Goal: Task Accomplishment & Management: Complete application form

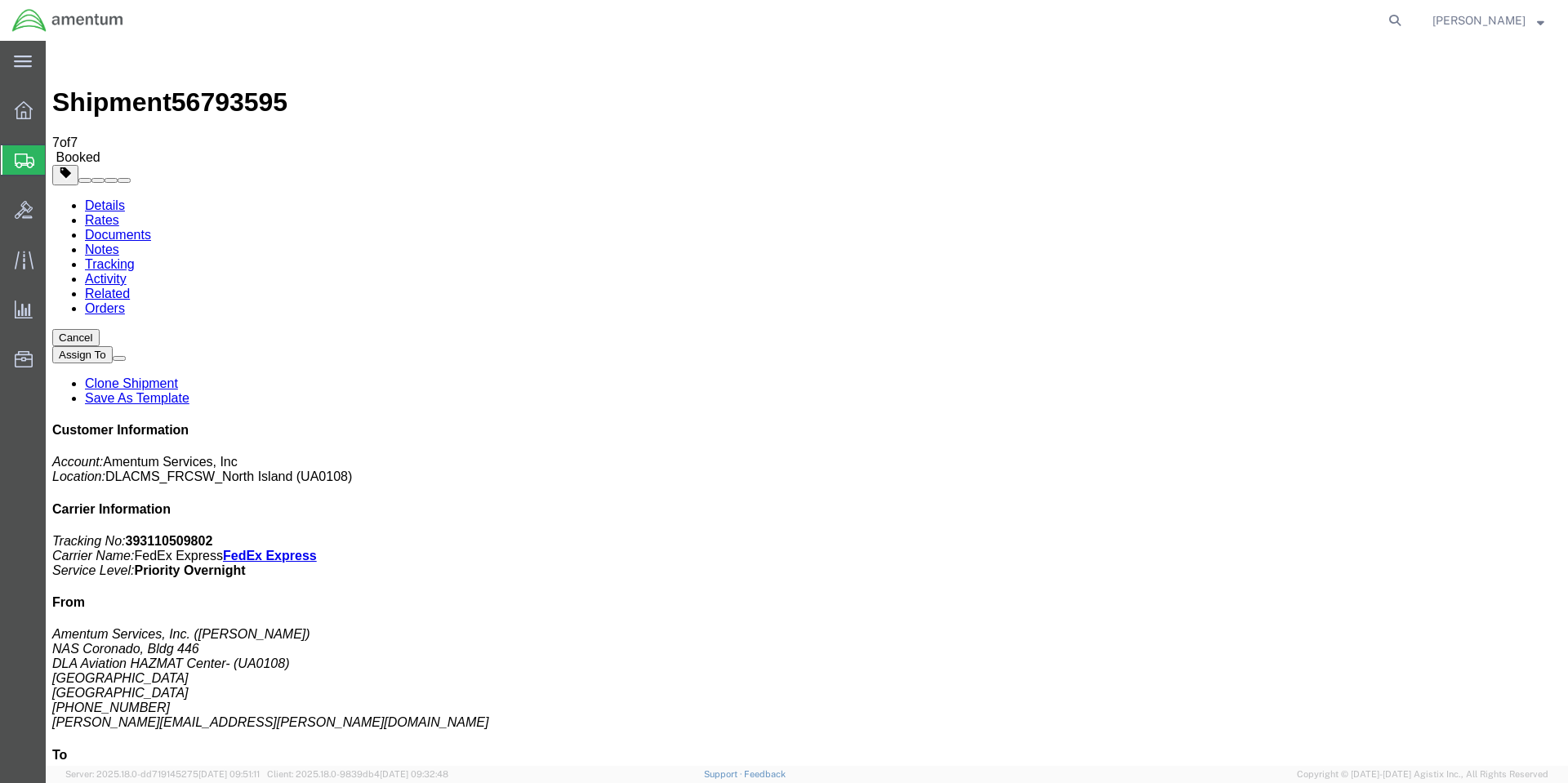
click at [0, 0] on span "Create Shipment" at bounding box center [0, 0] width 0 height 0
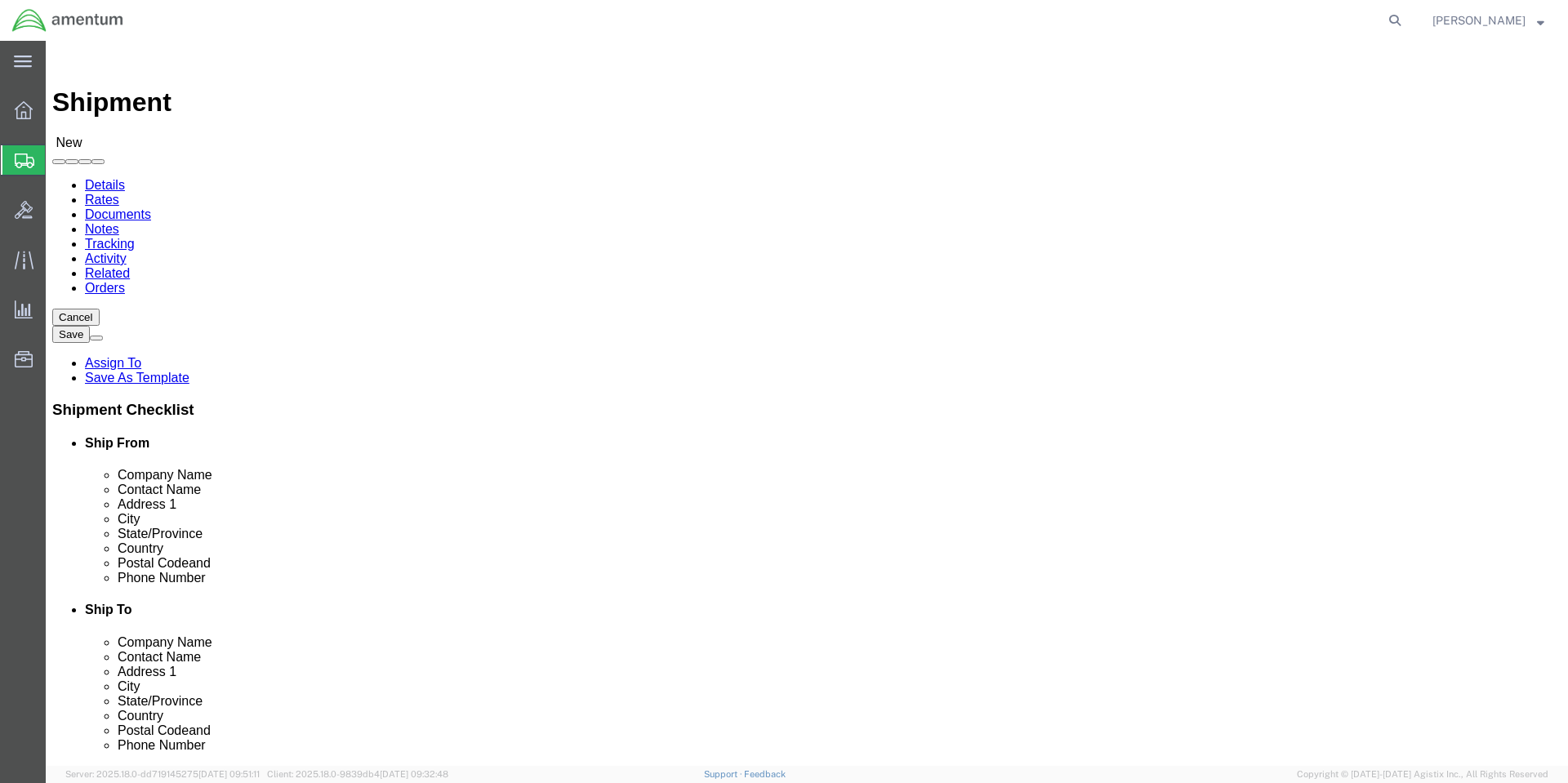
select select "MYPROFILE"
select select "CA"
click input "text"
type input "colby"
click p "- Amentum Services, Inc. - ([PERSON_NAME]) [STREET_ADDRESS], [GEOGRAPHIC_DATA] …"
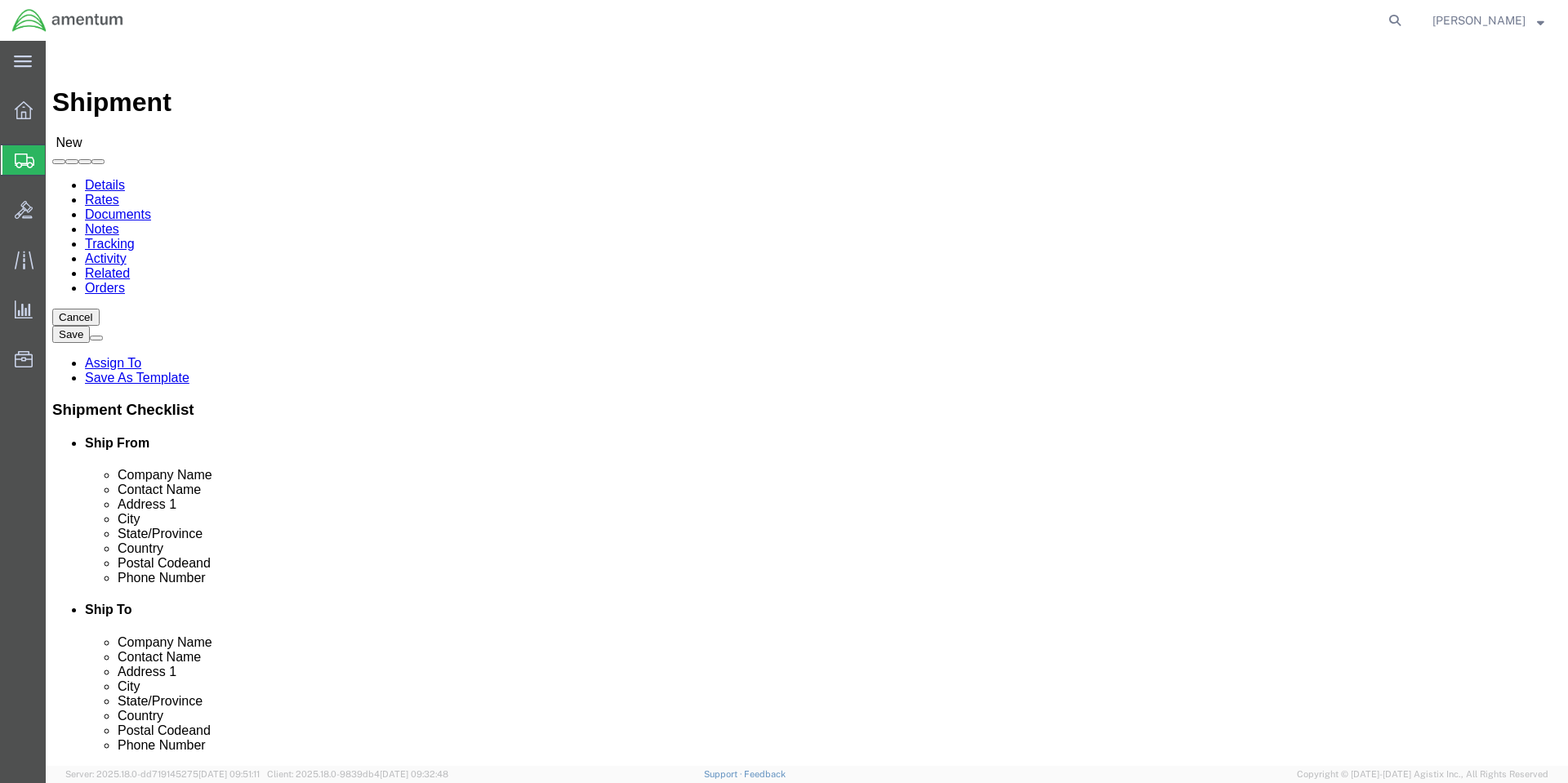
select select "WA"
drag, startPoint x: 936, startPoint y: 328, endPoint x: 729, endPoint y: 328, distance: 207.0
click div "Contact Name [PERSON_NAME]"
type input "[PERSON_NAME]"
type input "Amentum"
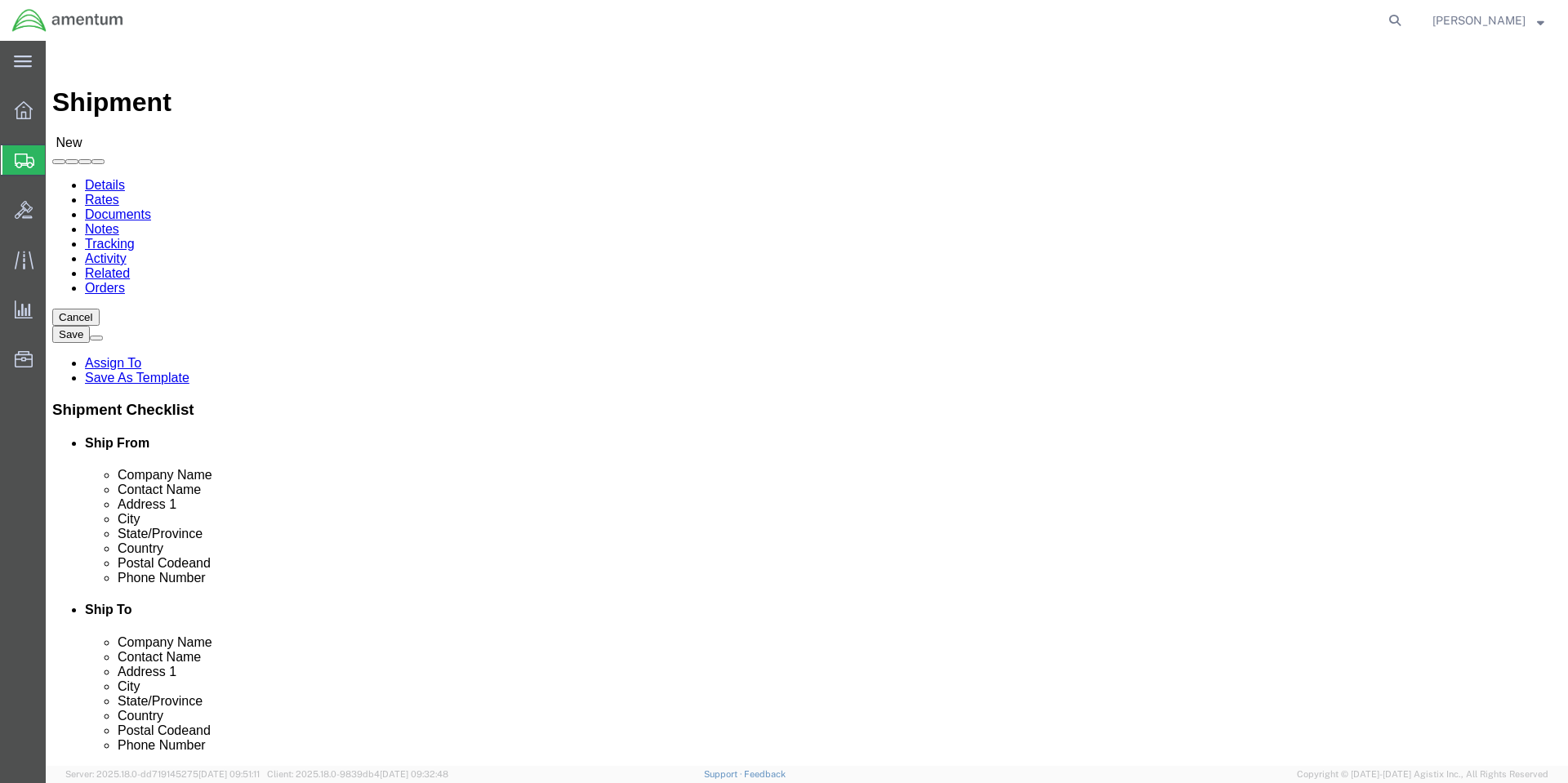
type input "[STREET_ADDRESS]"
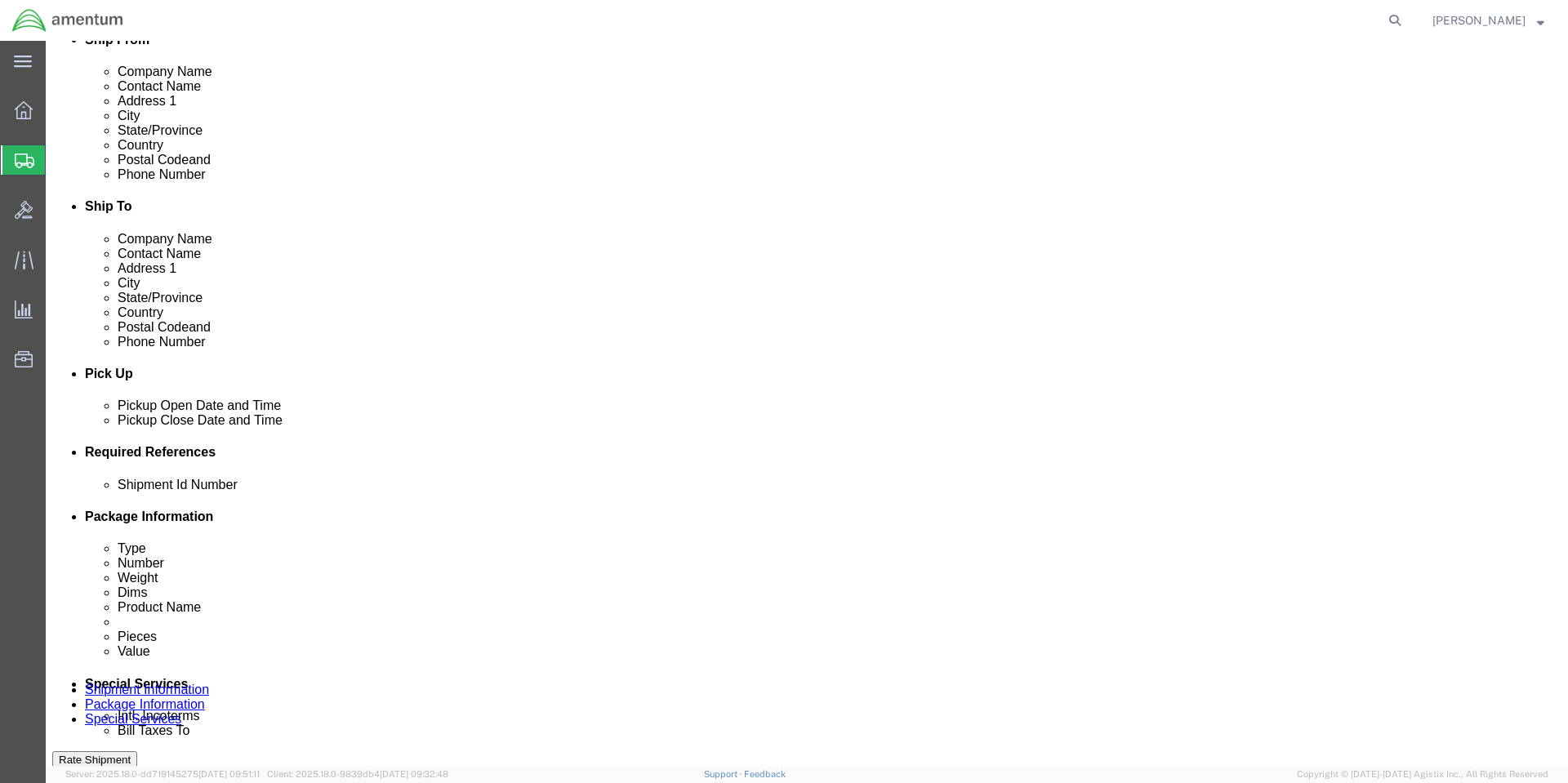
scroll to position [571, 0]
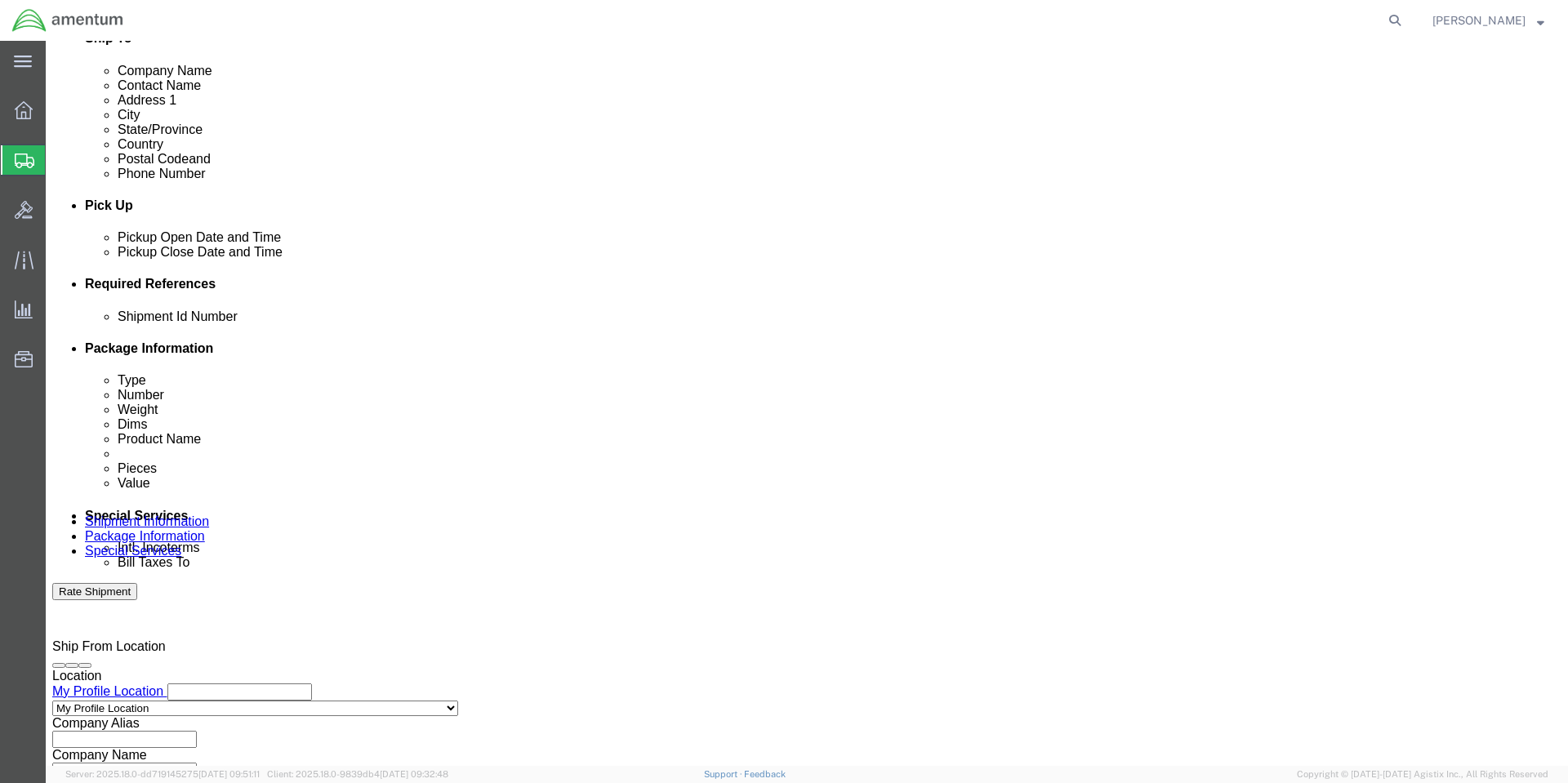
click button "Add reference"
click input "text"
type input "1"
click select "Select Account Type Activity ID Airline Appointment Number ASN Batch Request # …"
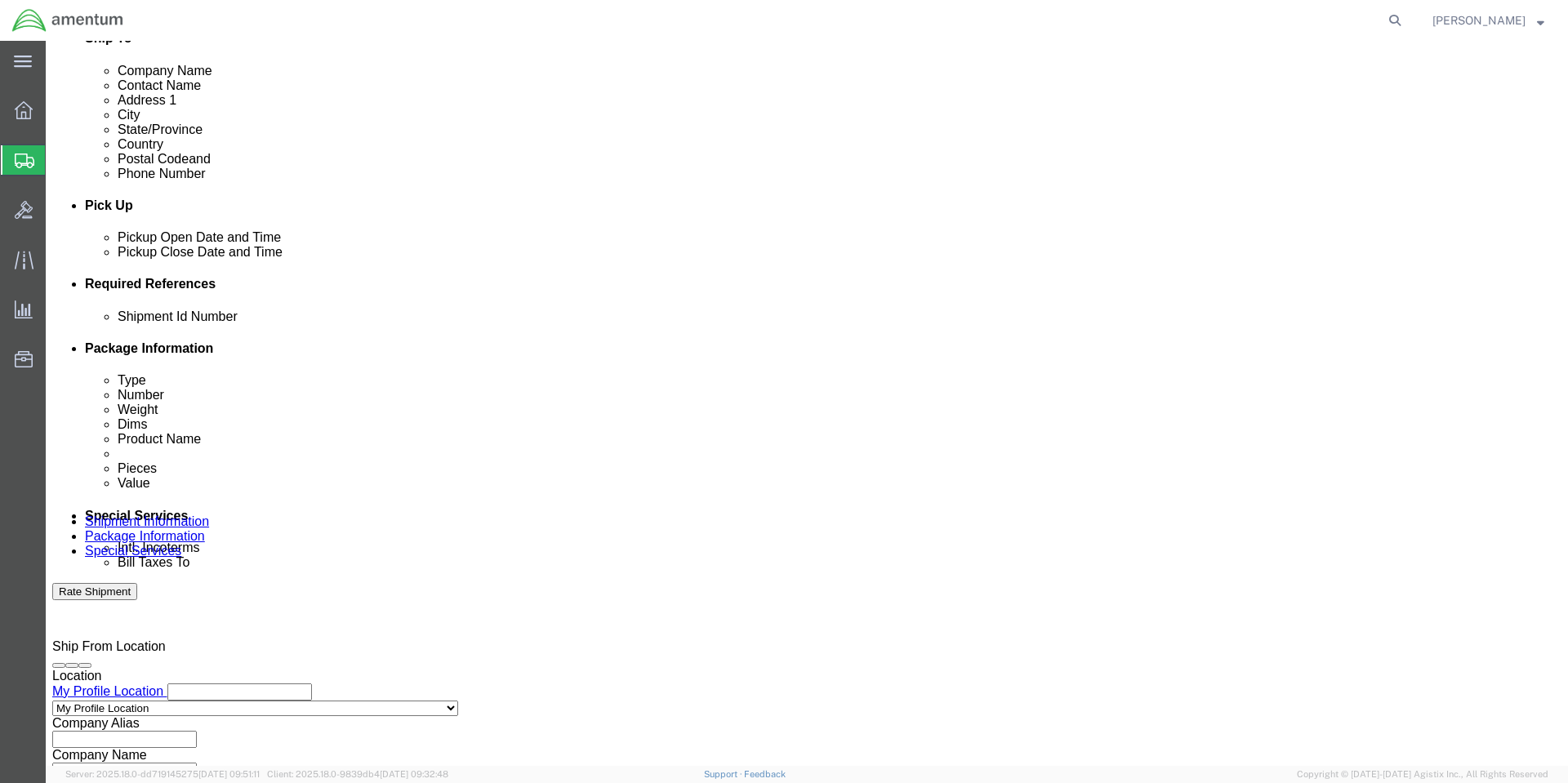
select select "PURCHORD"
click select "Select Account Type Activity ID Airline Appointment Number ASN Batch Request # …"
type input "HMMS: 85380"
select select "CUSTREF"
type input "8040002738717"
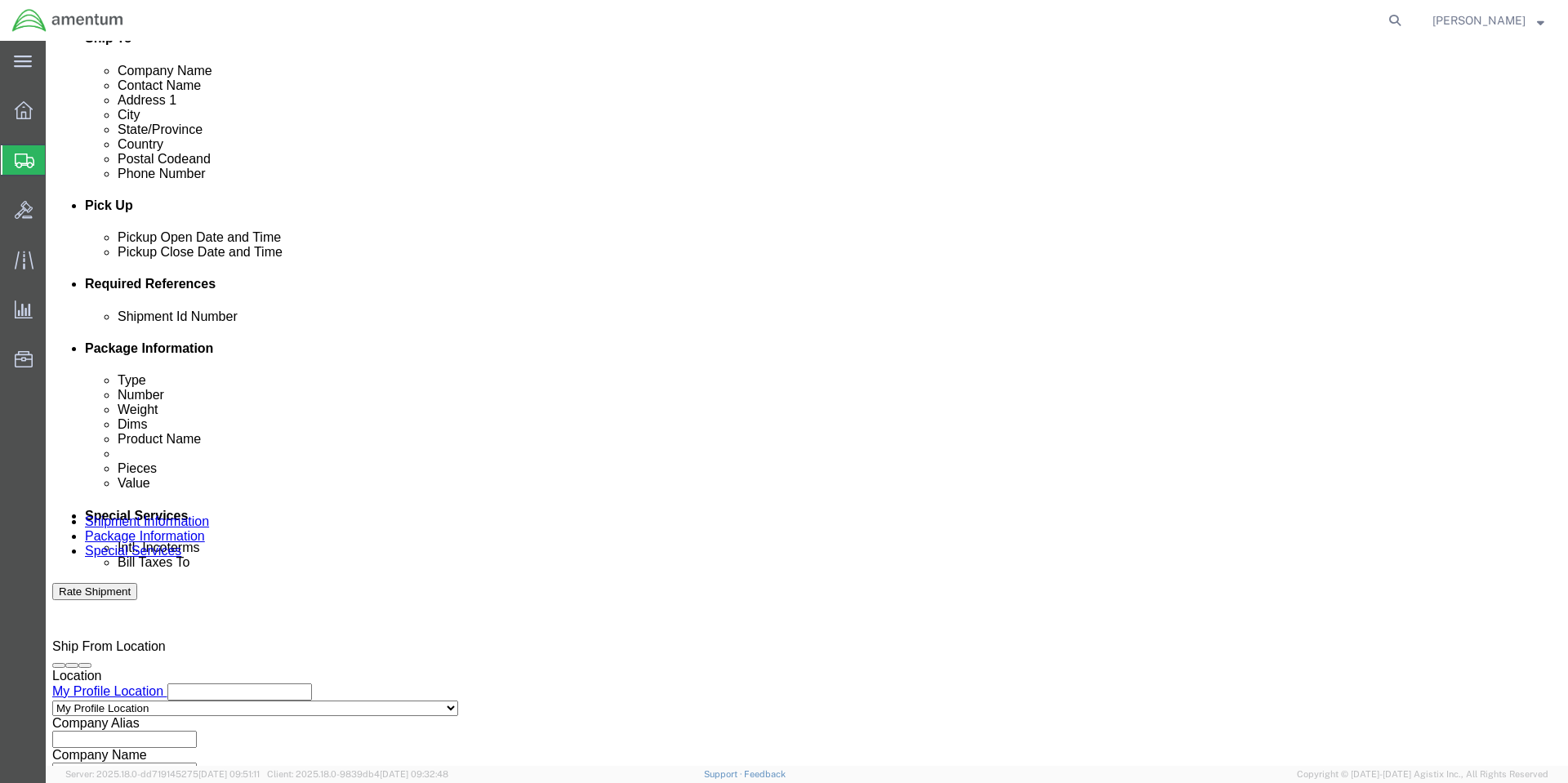
click div "Shipping Mode (Optional)"
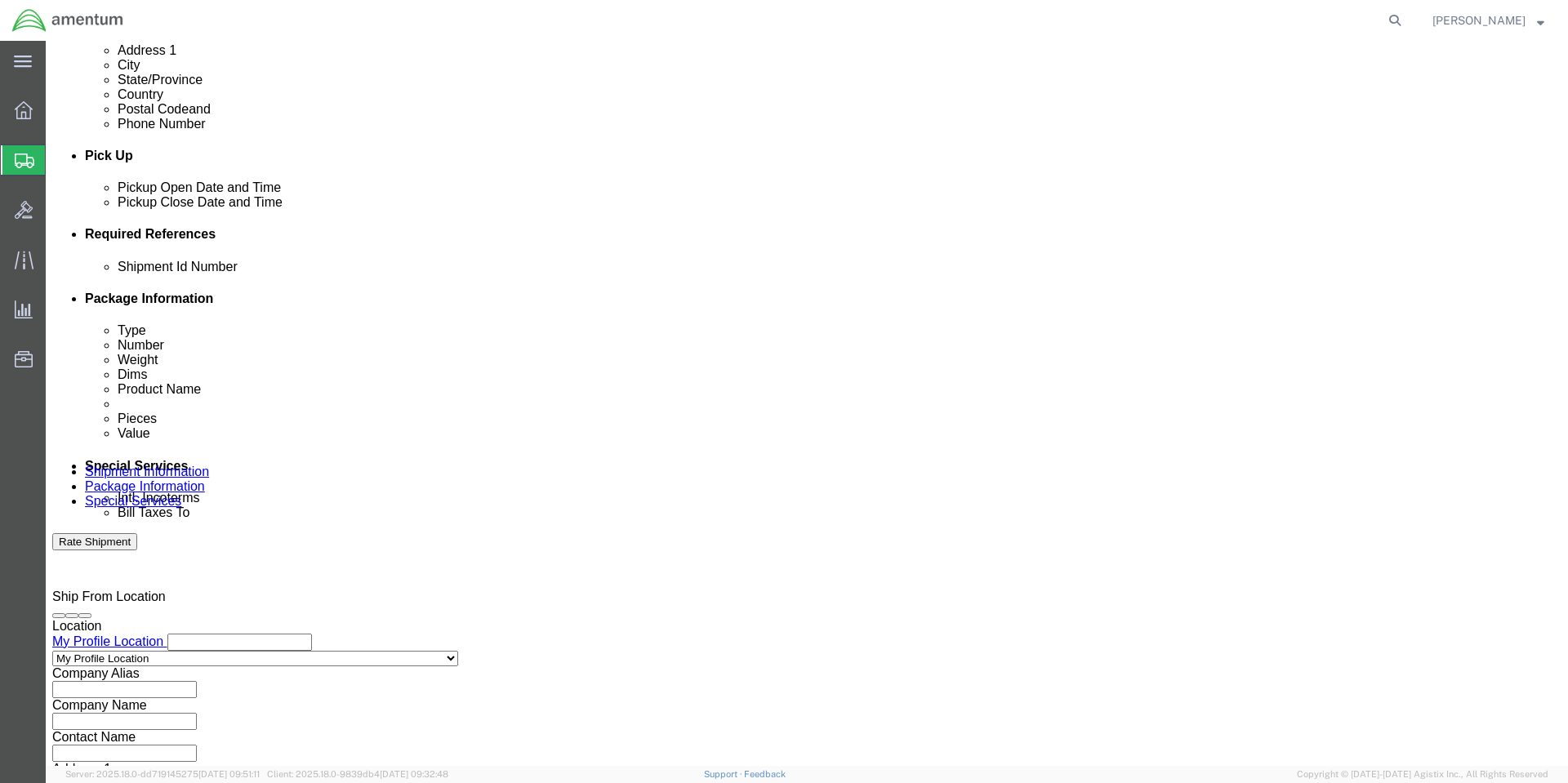
scroll to position [677, 0]
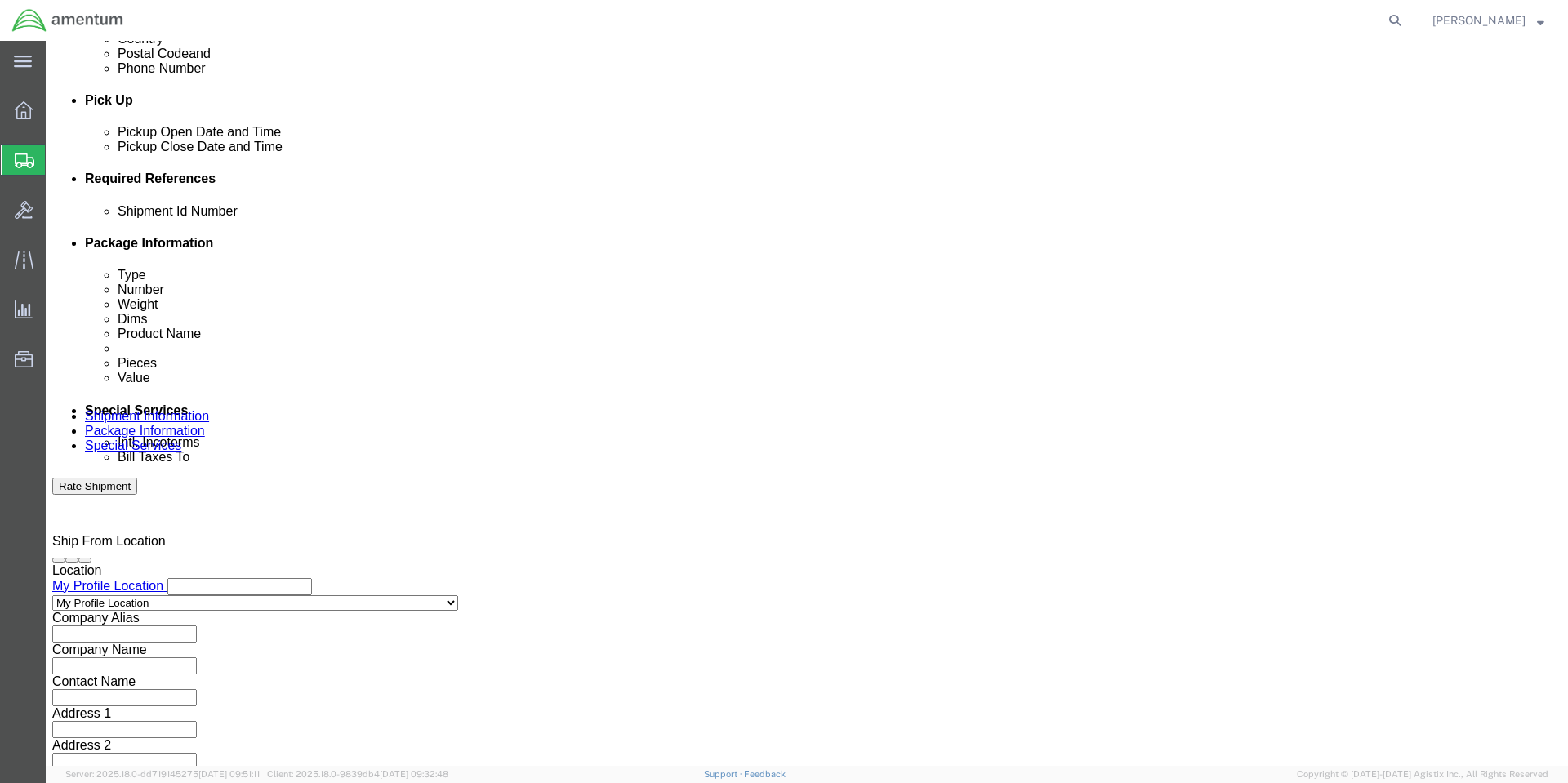
click div
click button "Continue"
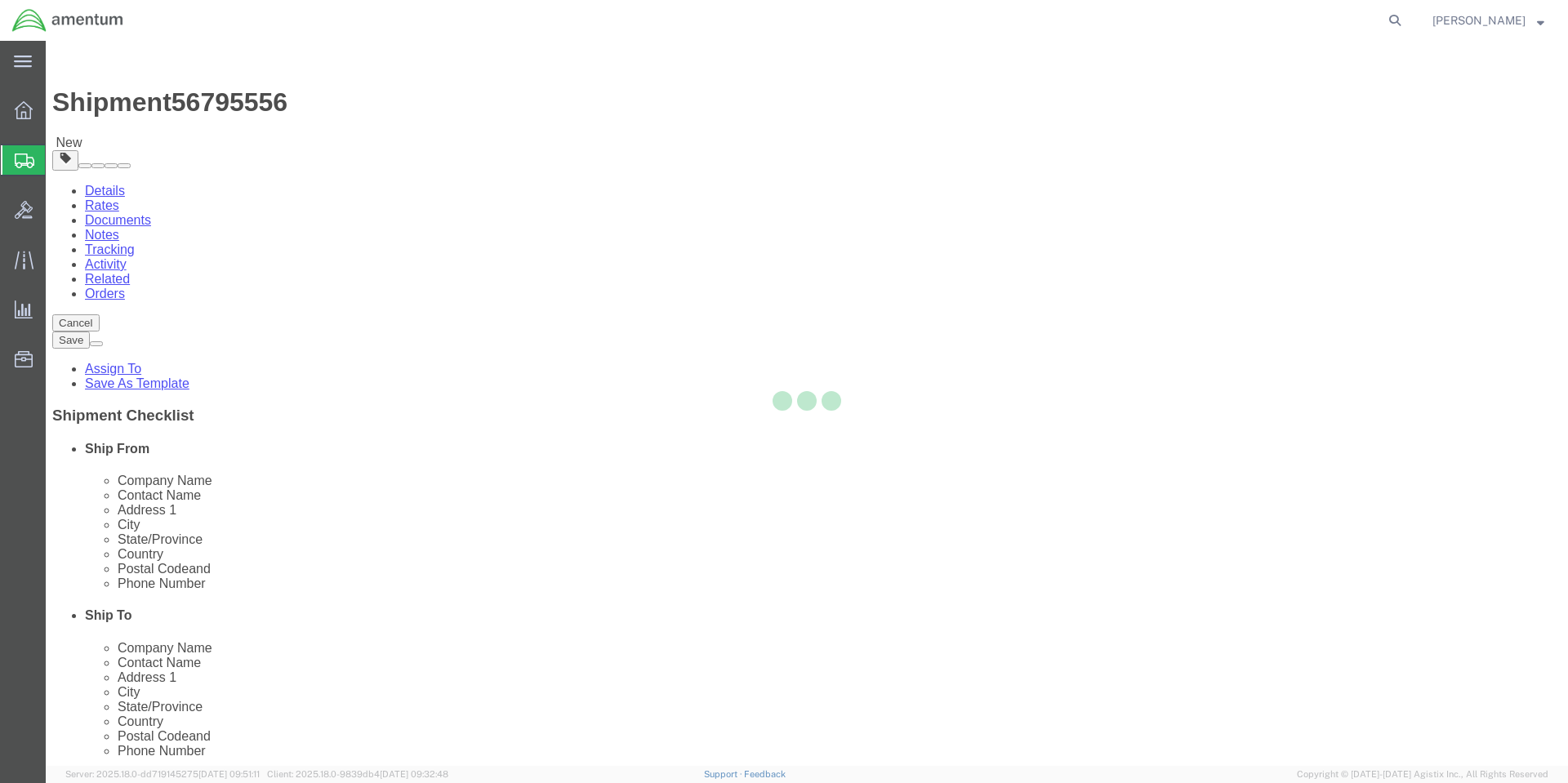
select select "CBOX"
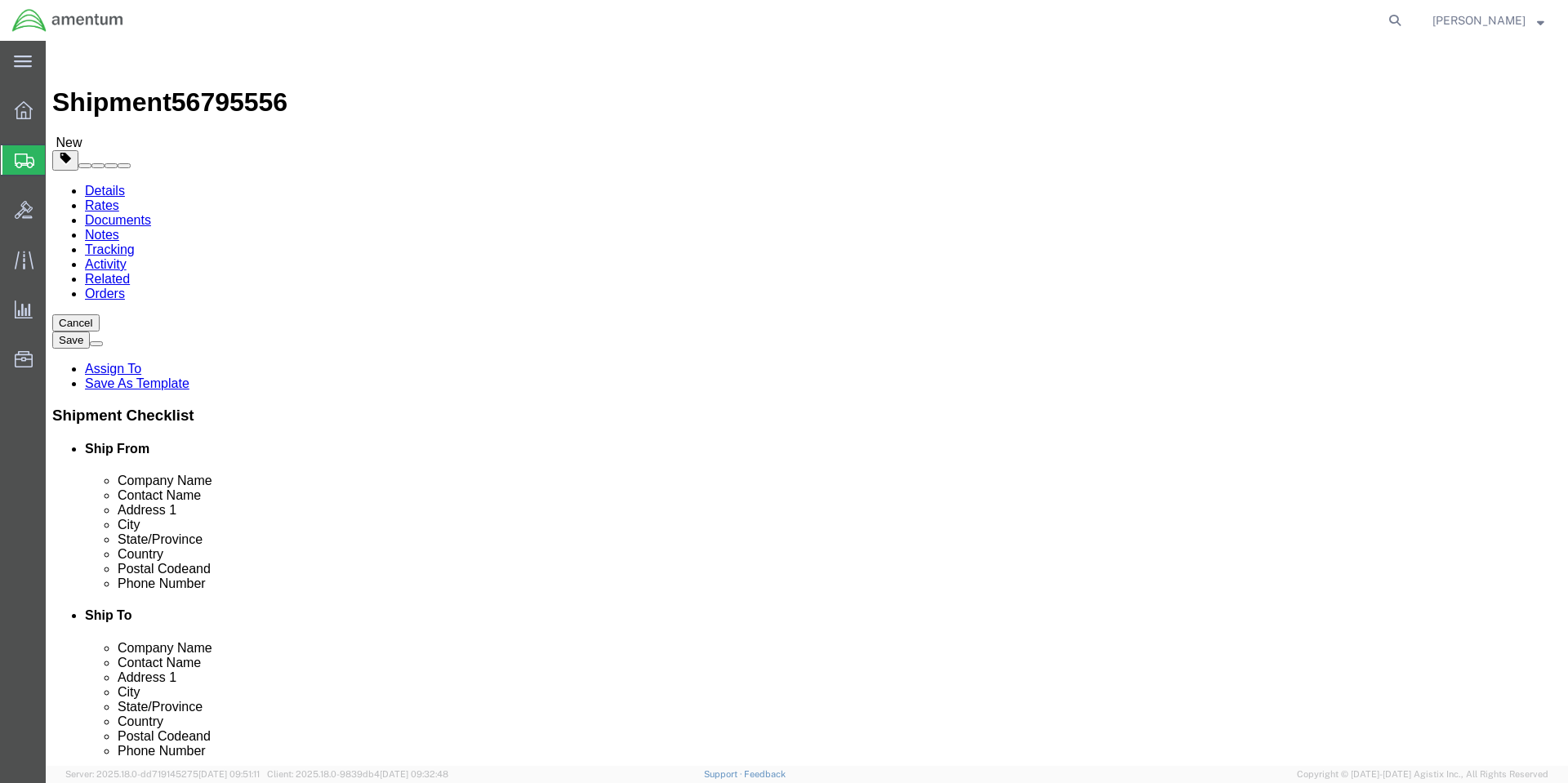
click input "text"
type input "10"
type input "8"
click input "0.00"
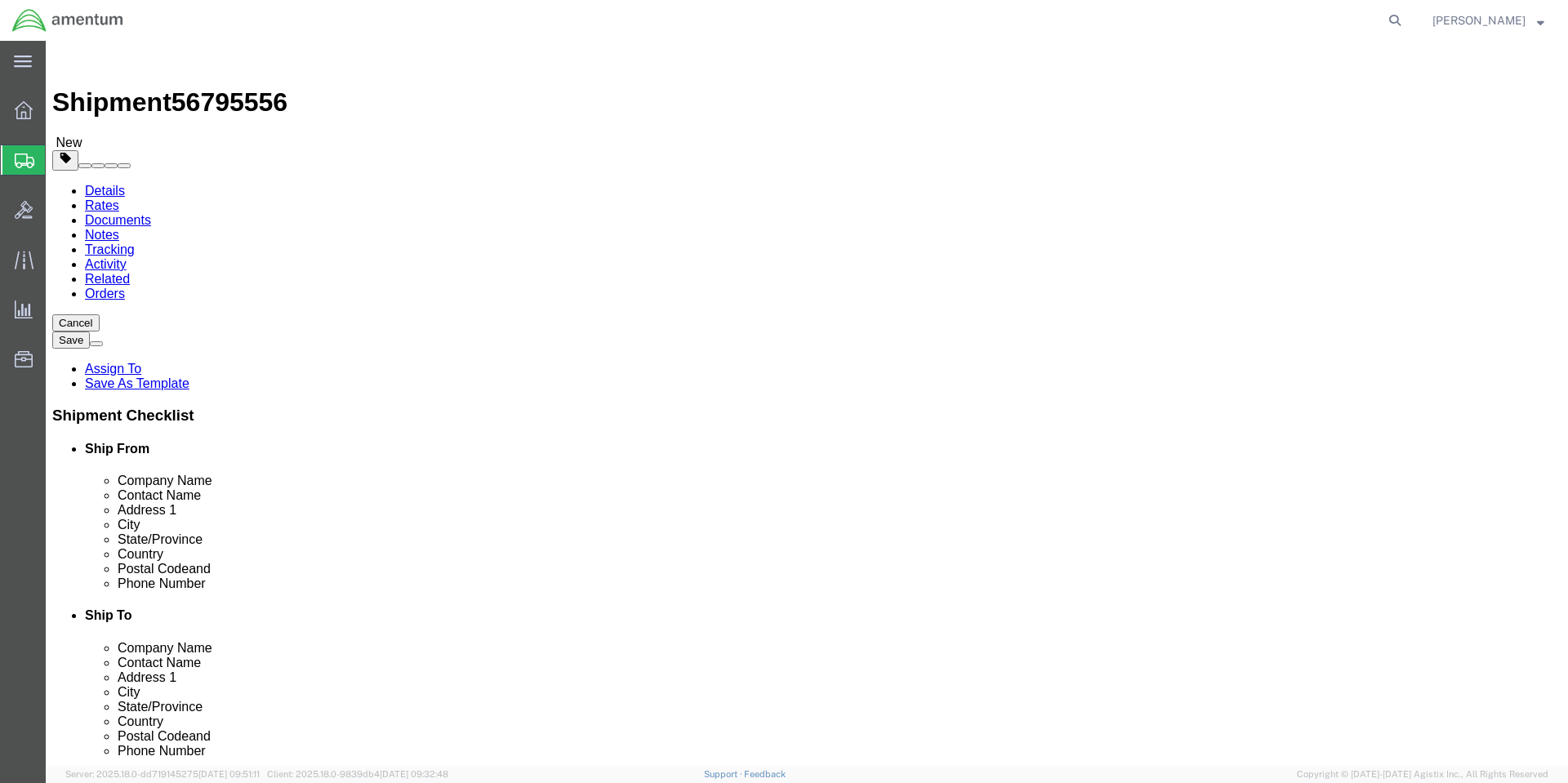
type input "0"
type input "2"
click link "Add Content"
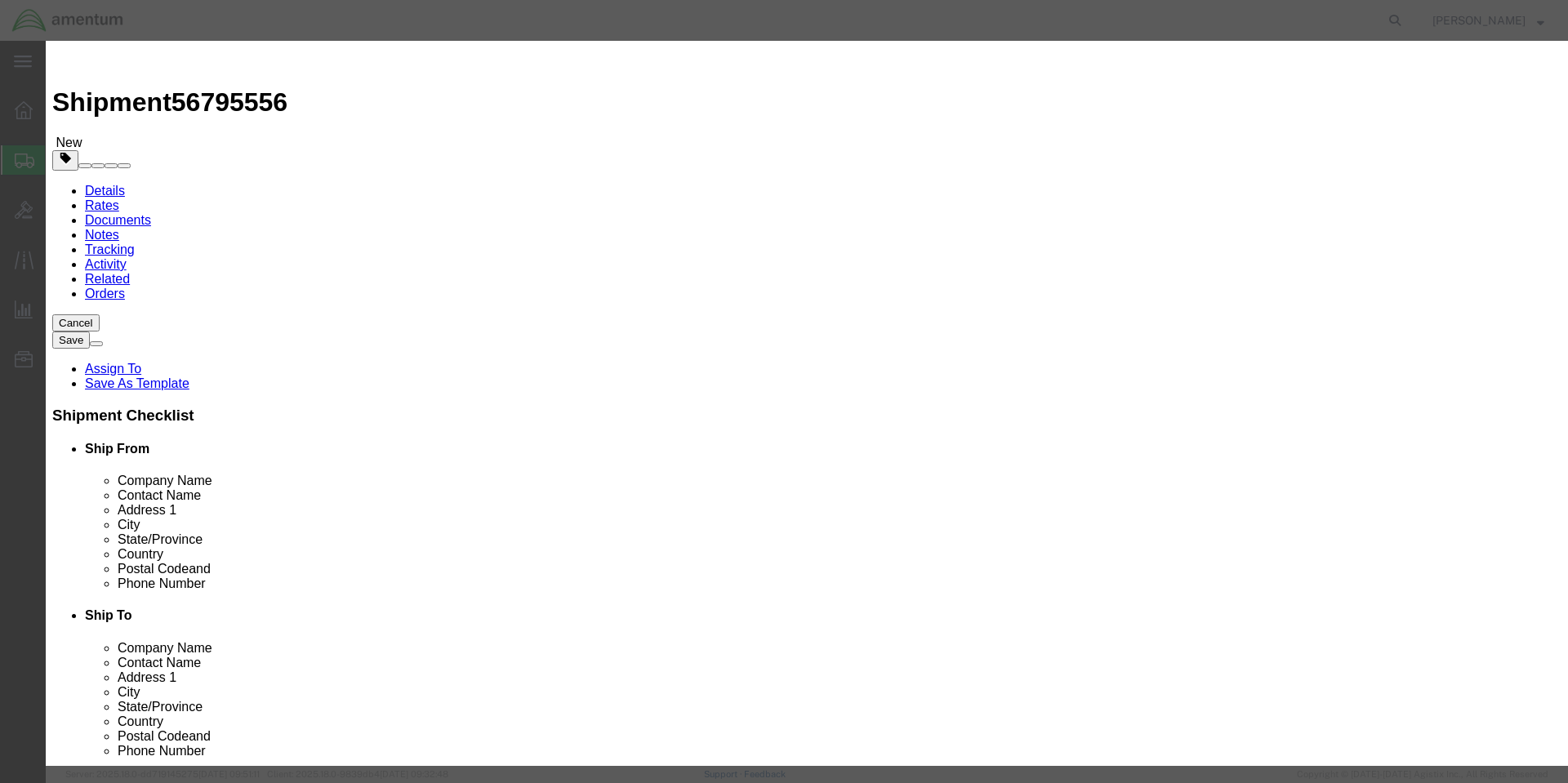
click input "text"
paste input "1357 3M PINT"
type input "1357 3M PINT"
click textarea
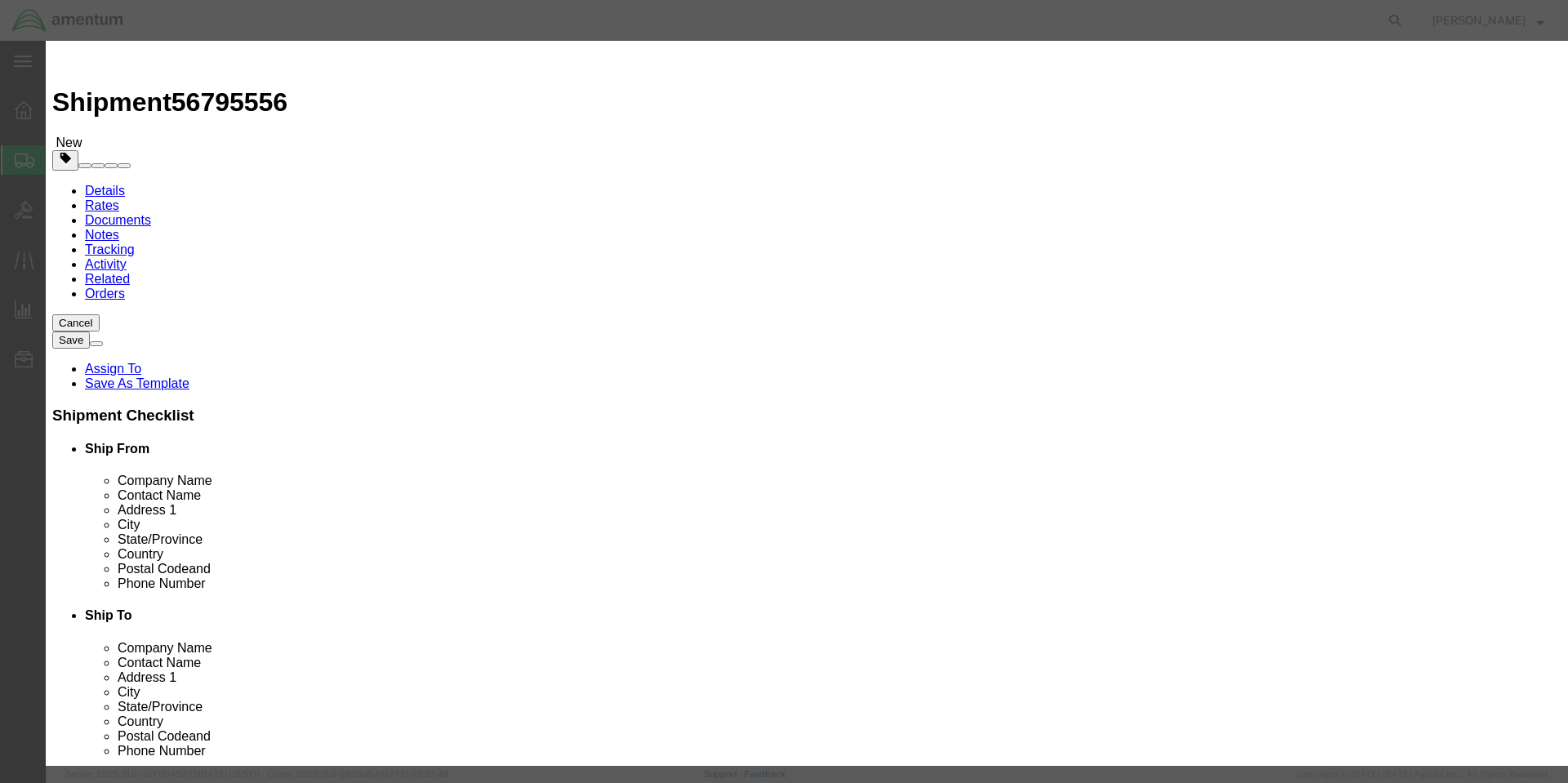
click textarea
paste textarea "ABRASIVE RUBBER SCOTCH GRIP, 1 PT, CN"
type textarea "ABRASIVE RUBBER SCOTCH GRIP, 1 PT, CN"
click input "0"
type input "0"
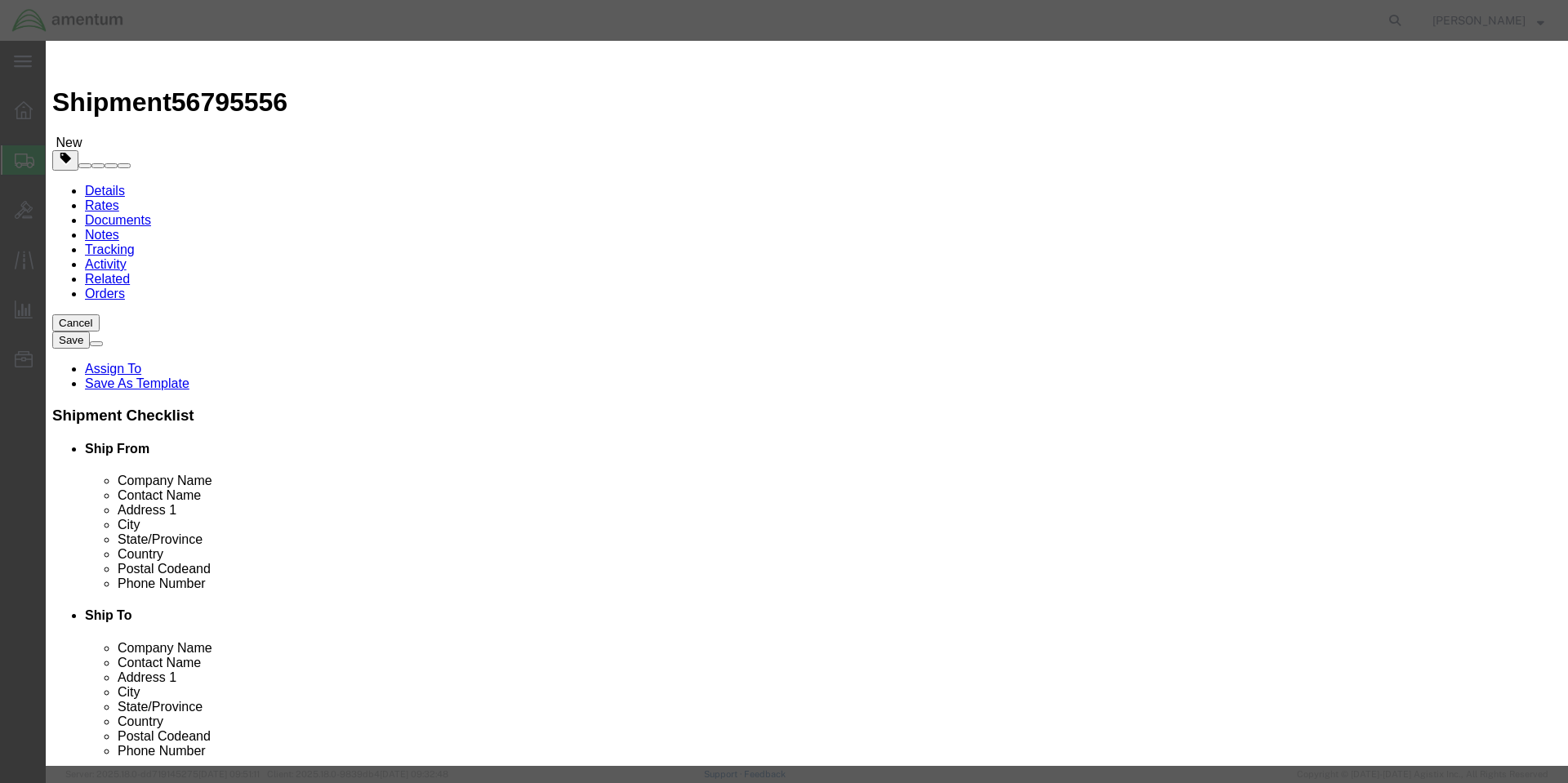
click input "text"
type input "1"
type input "42"
select select "USD"
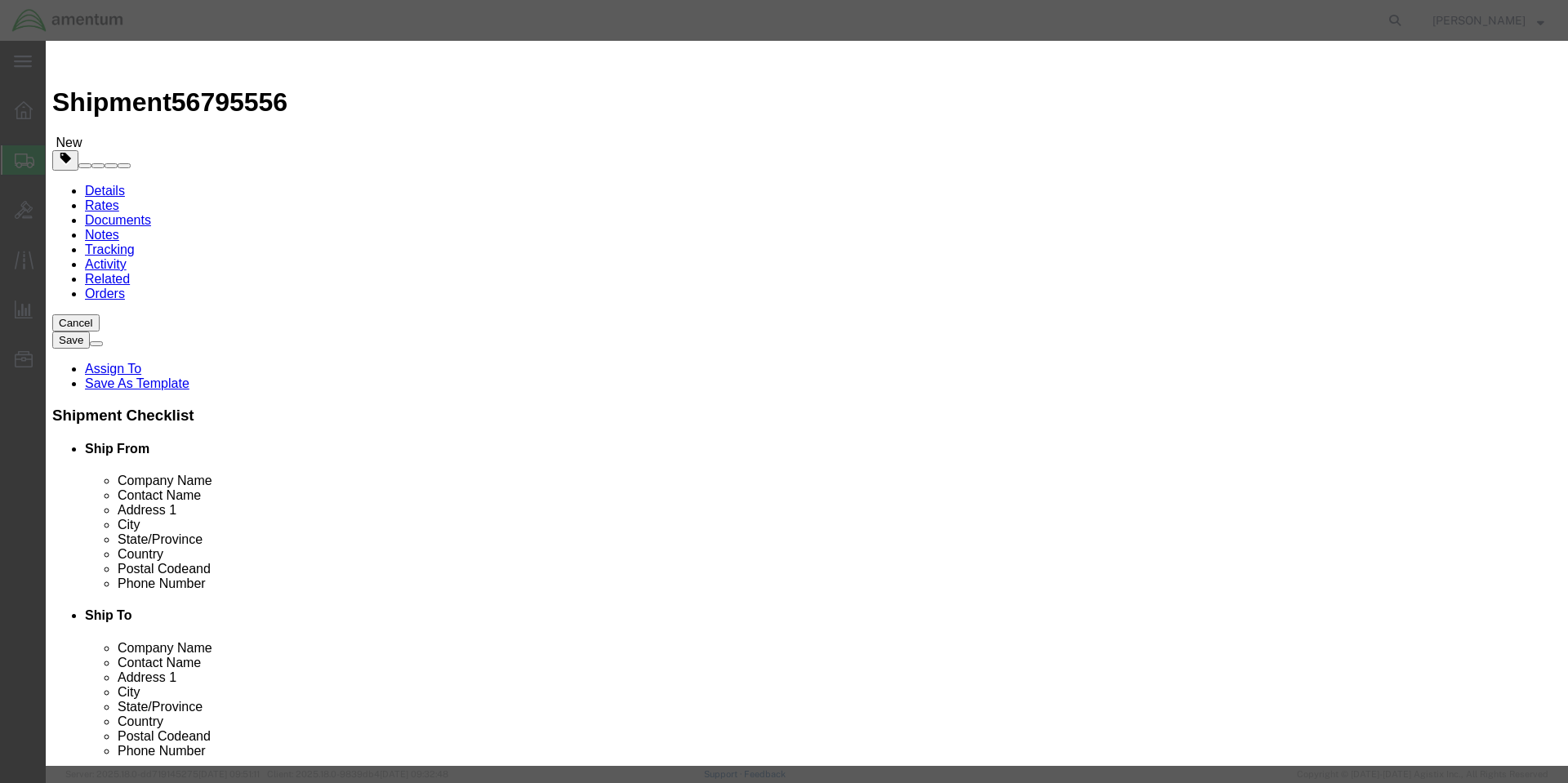
click button "Save & Close"
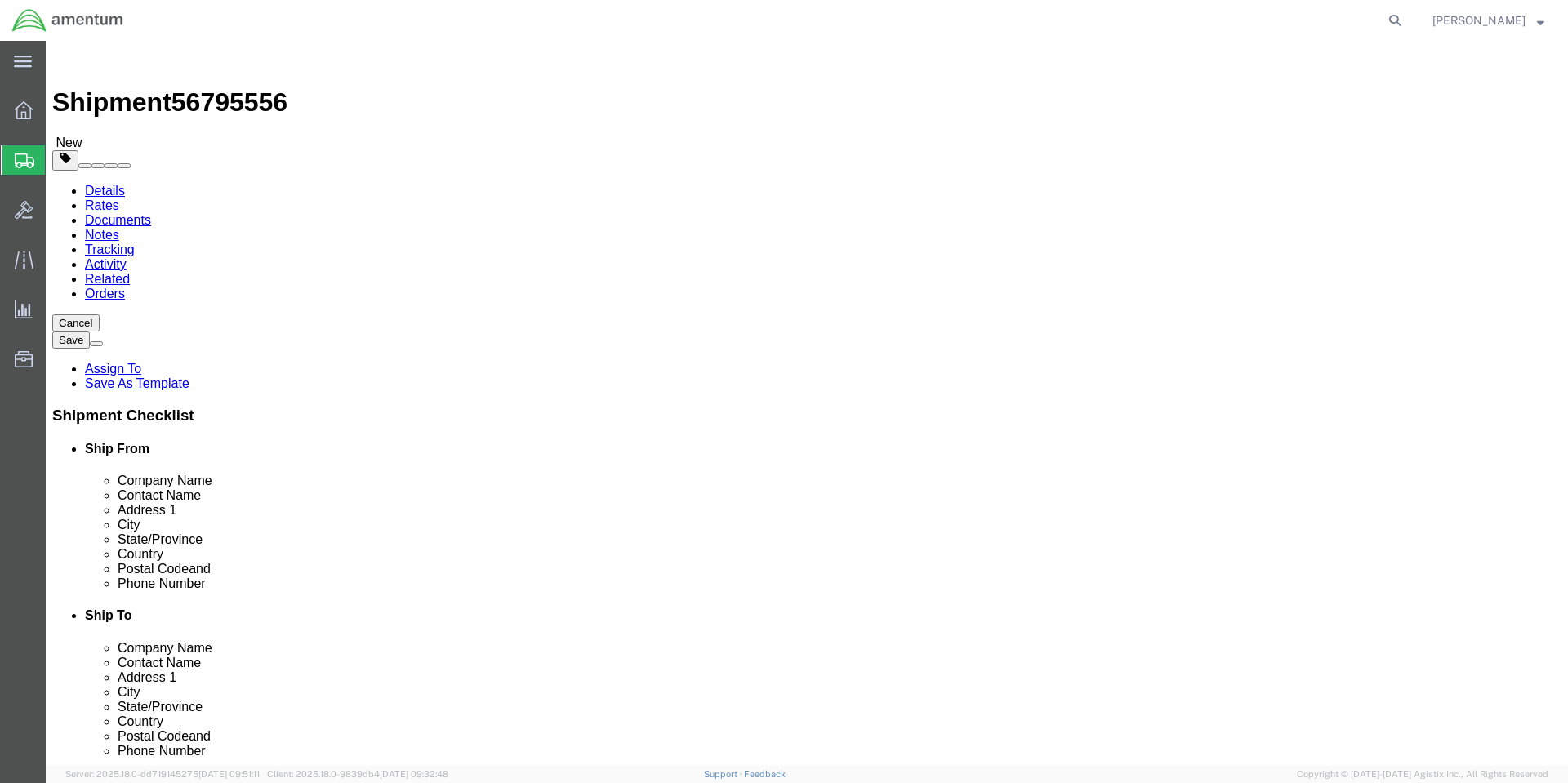
click div "Add Package"
click div "Package Content # 1 x Package Type Select BCK Boxes Bale(s) Basket(s) Bolt(s) B…"
click button "Continue"
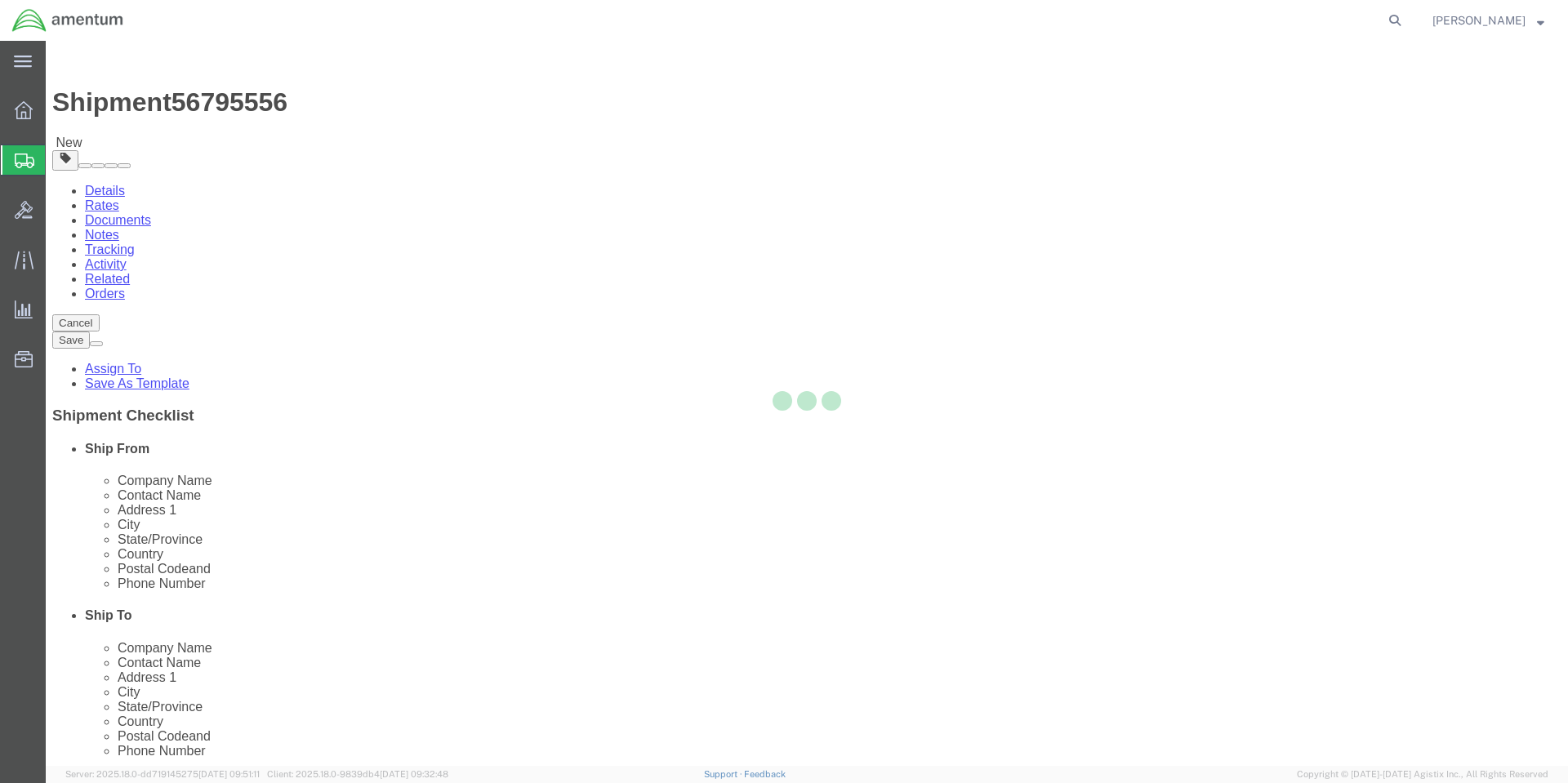
select select
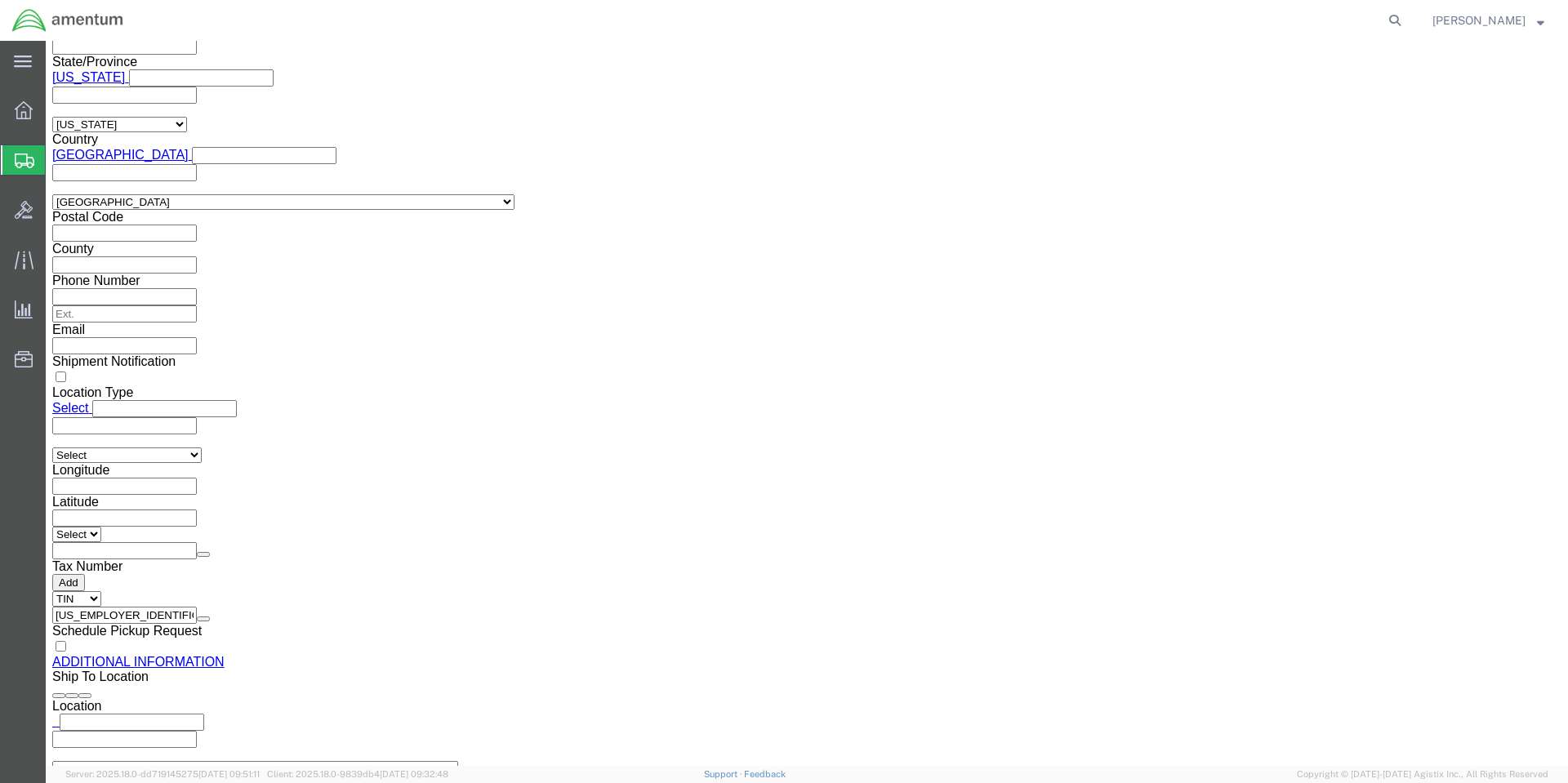
scroll to position [1469, 0]
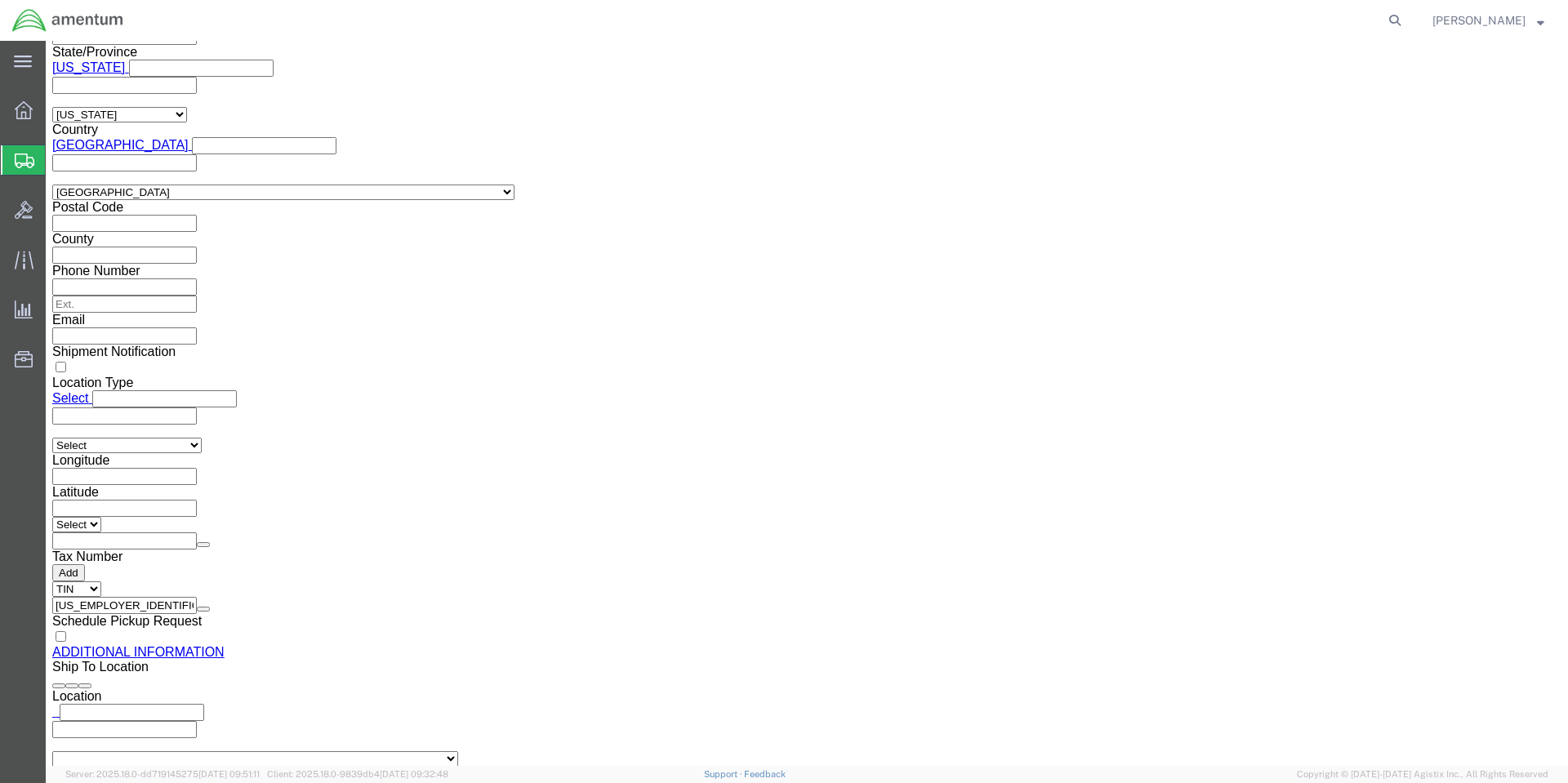
click div "Upload new document Upload"
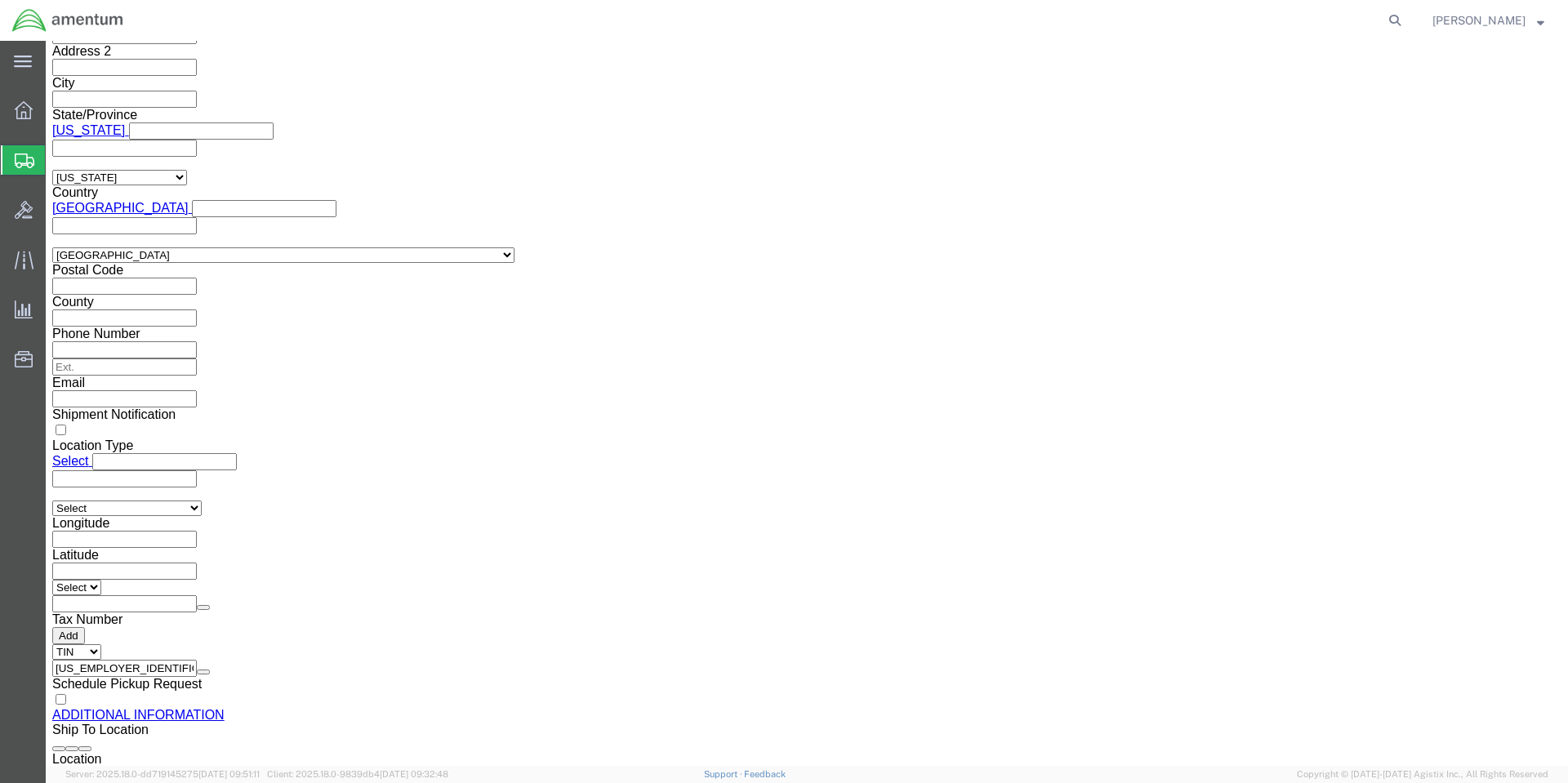
scroll to position [1409, 0]
click div "Upload new document Upload"
click div "Special Terms"
click button "Upload"
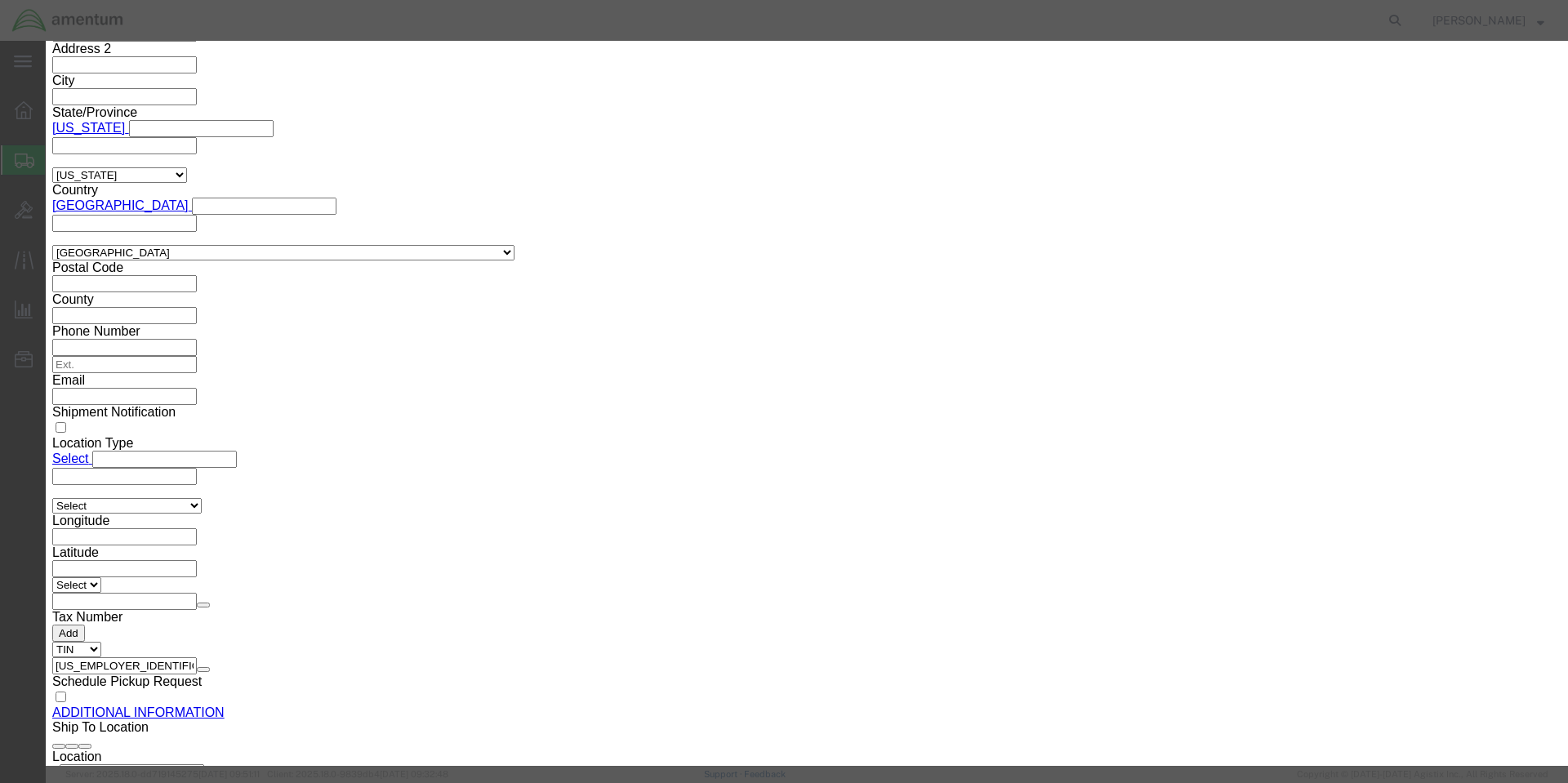
click button "Browse"
type input "C:\fakepath\8040002738716_SDS.pdf"
click button "Upload"
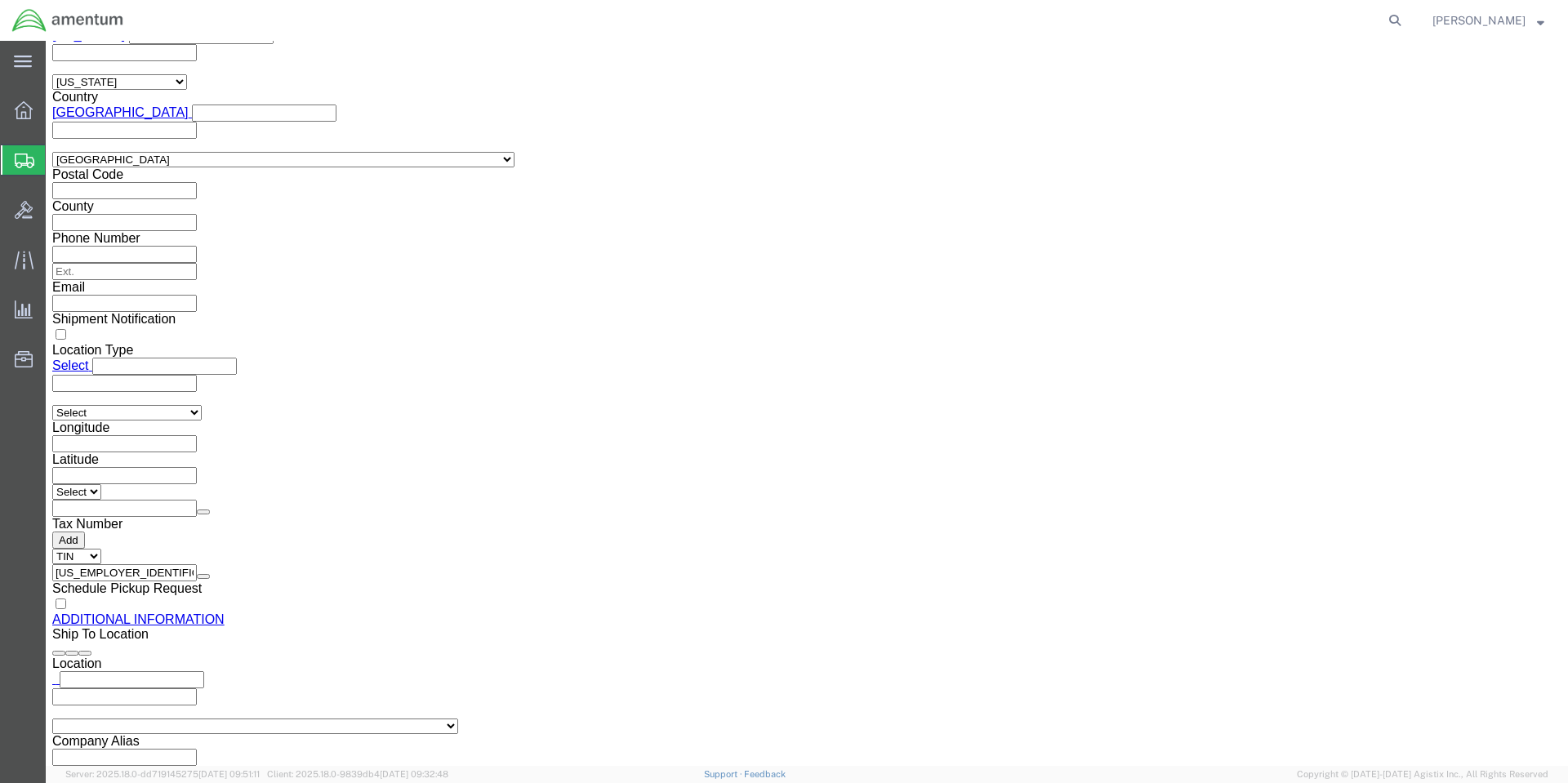
scroll to position [1573, 0]
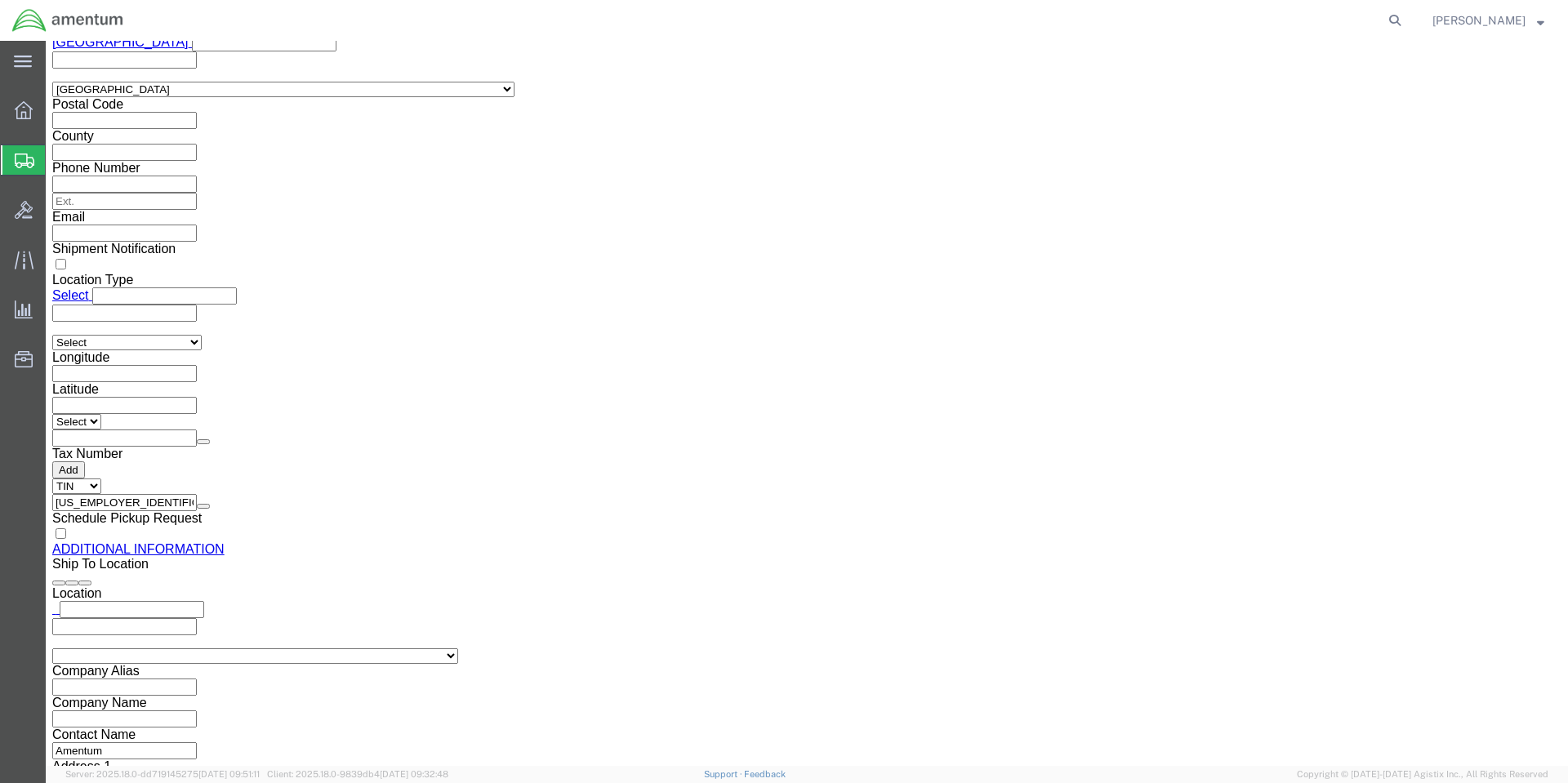
click button "Rate Shipment"
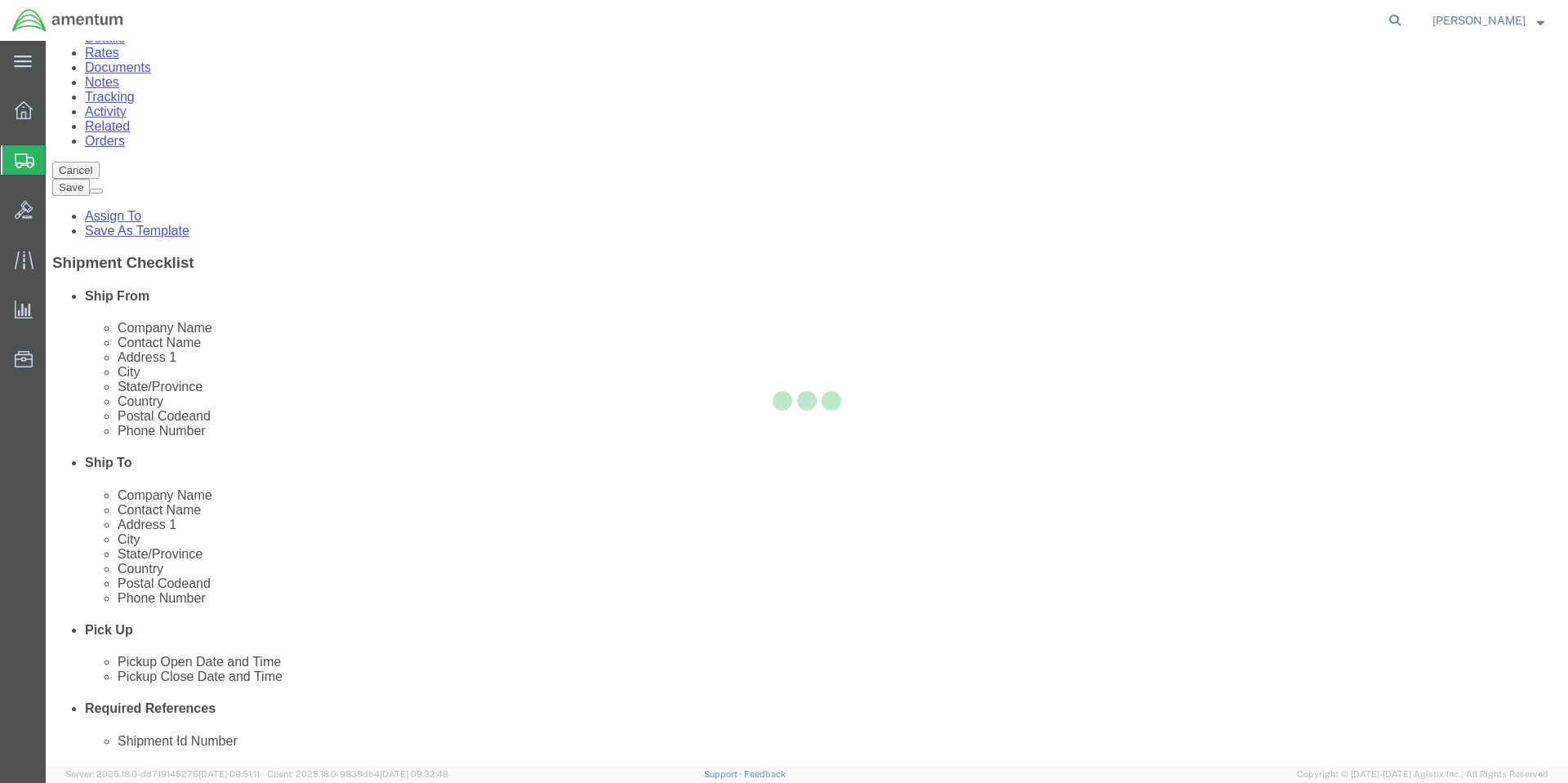
scroll to position [0, 0]
